Goal: Find specific page/section: Find specific page/section

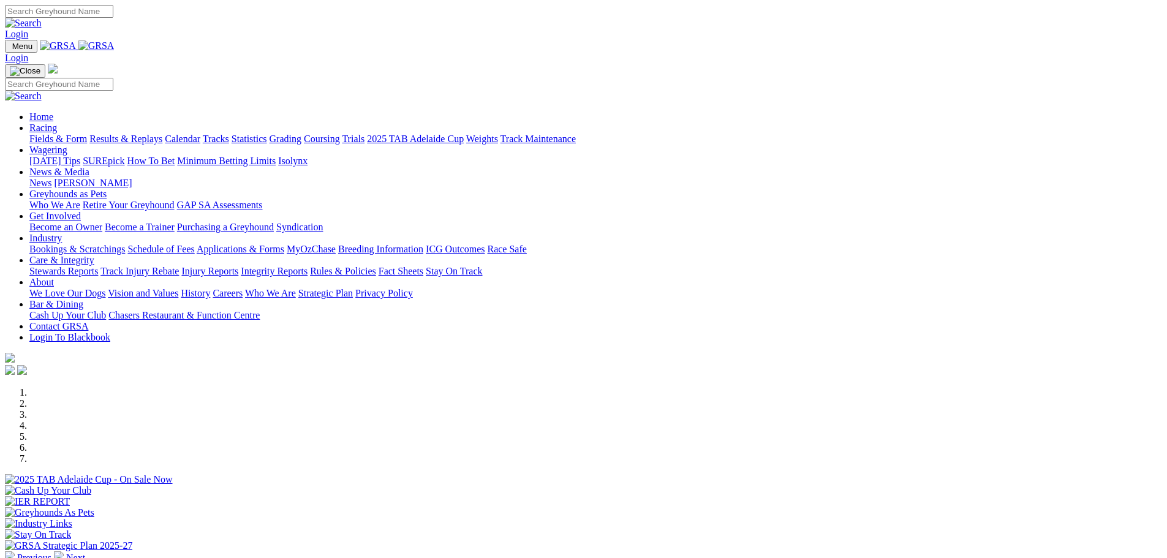
click at [87, 134] on link "Fields & Form" at bounding box center [58, 139] width 58 height 10
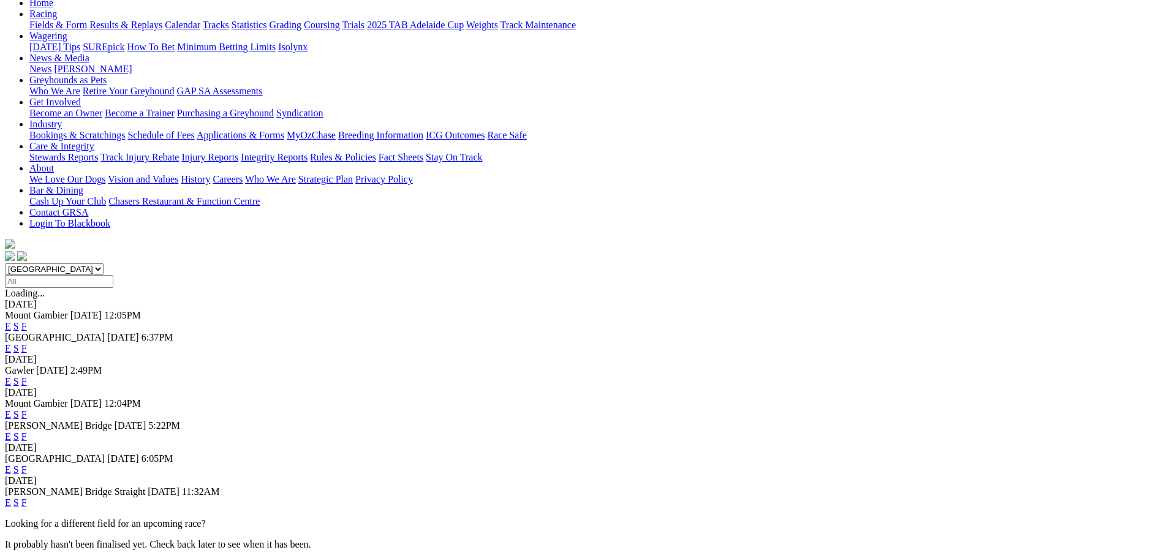
scroll to position [245, 0]
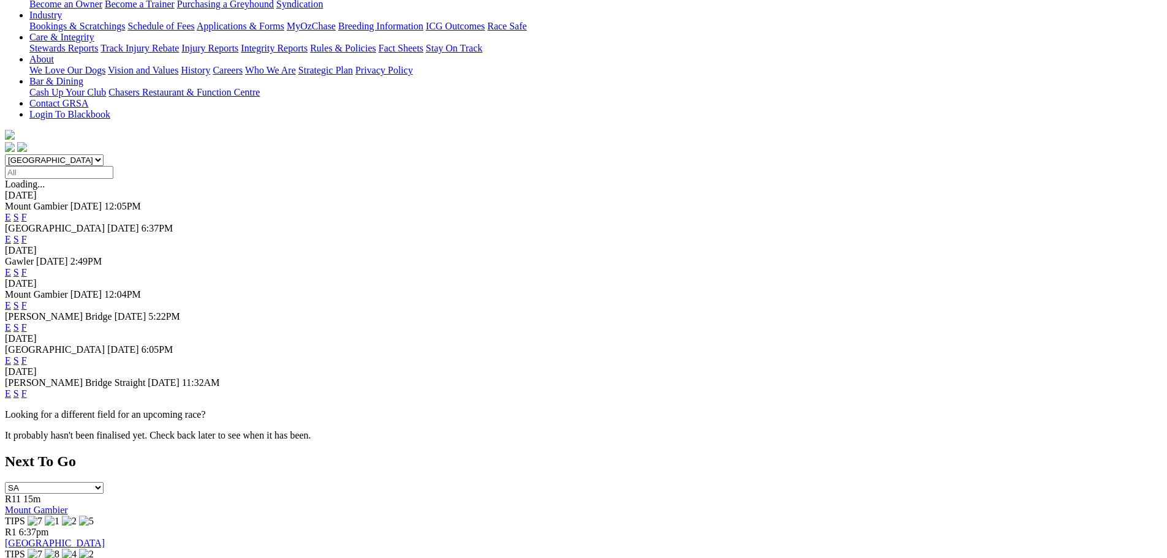
click at [27, 355] on link "F" at bounding box center [24, 360] width 6 height 10
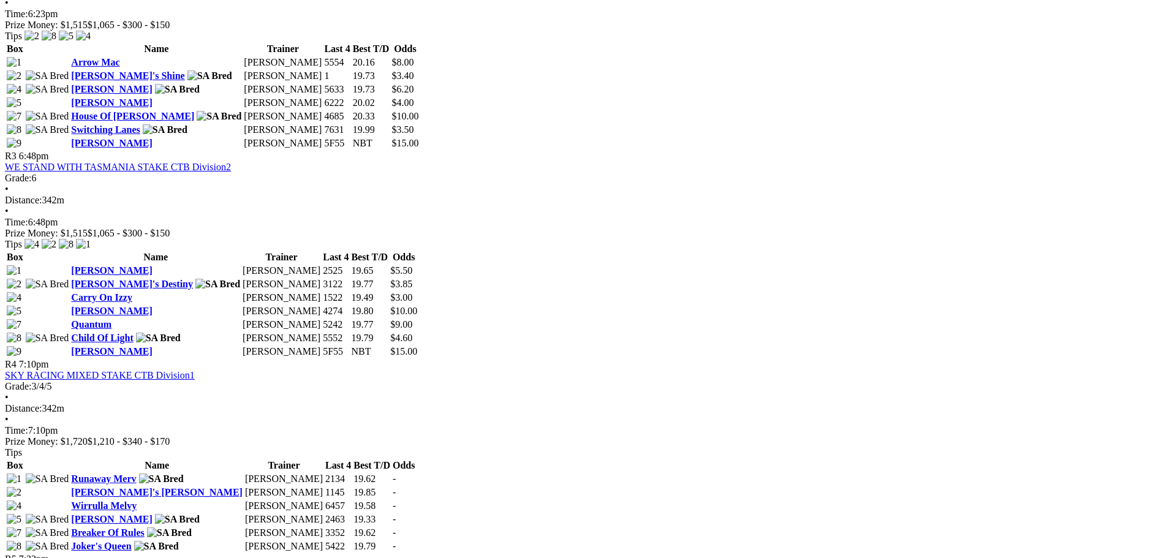
scroll to position [797, 0]
